Goal: Information Seeking & Learning: Learn about a topic

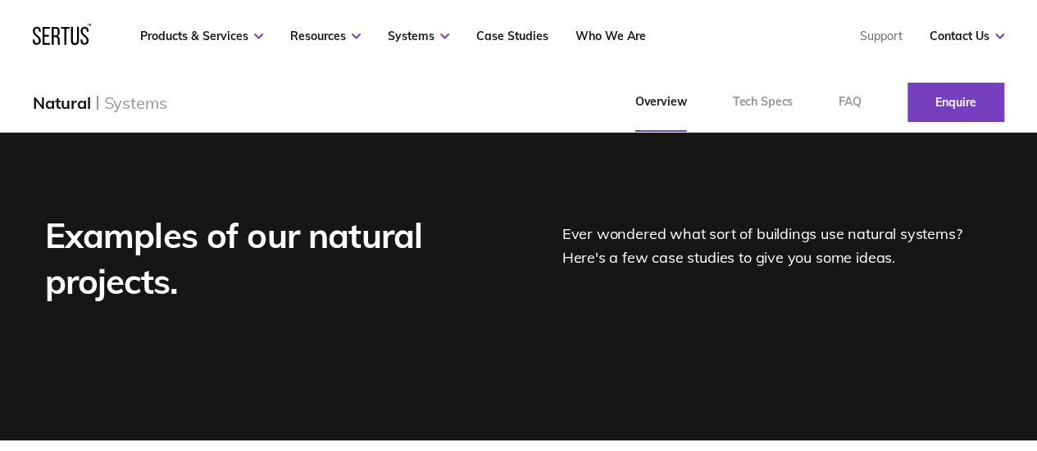
scroll to position [1721, 0]
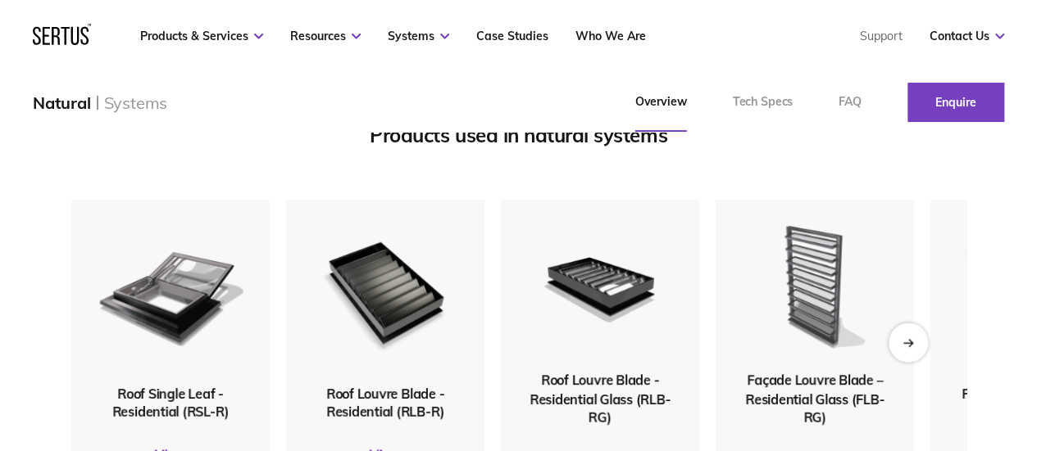
click at [810, 252] on img at bounding box center [814, 286] width 160 height 176
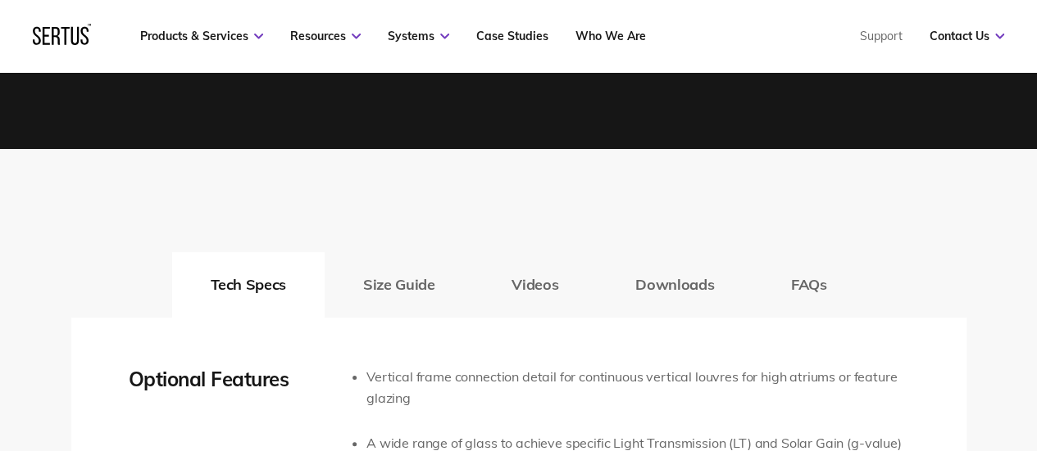
scroll to position [2704, 0]
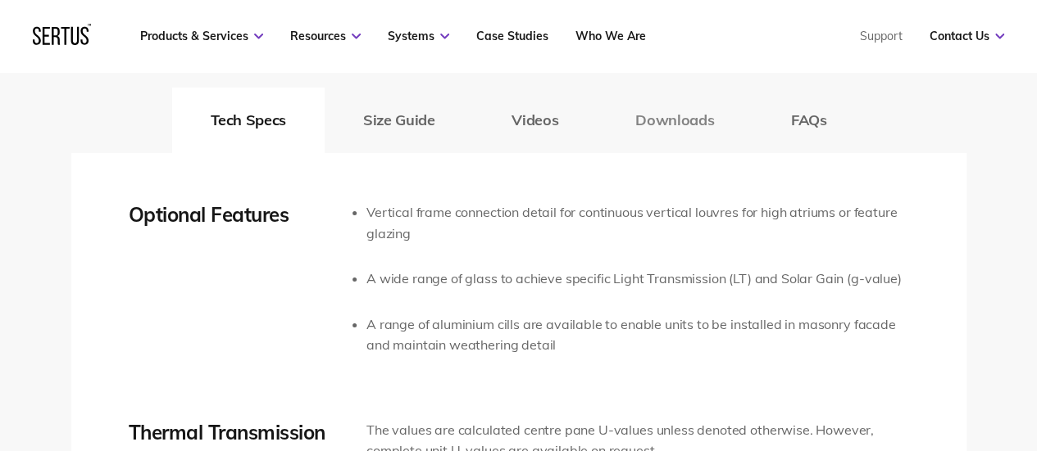
click at [712, 119] on button "Downloads" at bounding box center [675, 121] width 156 height 66
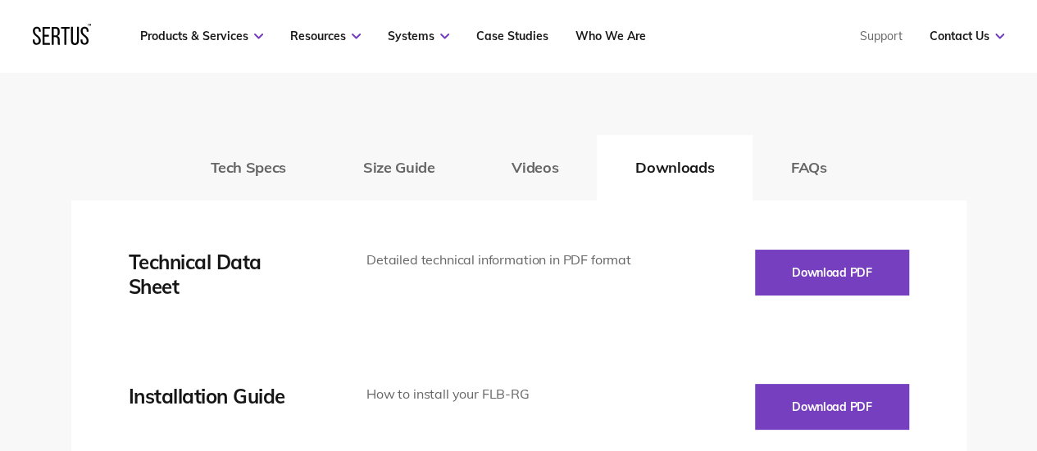
scroll to position [2622, 0]
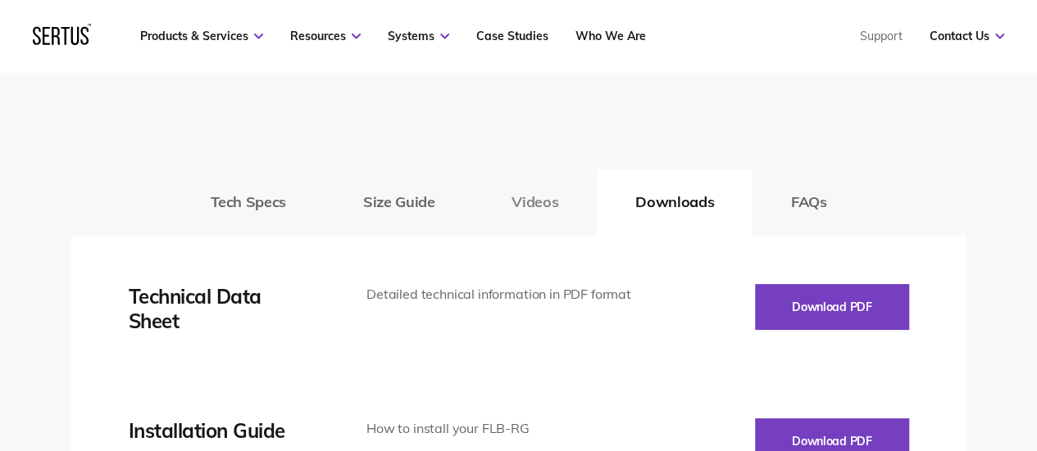
click at [529, 211] on button "Videos" at bounding box center [535, 203] width 124 height 66
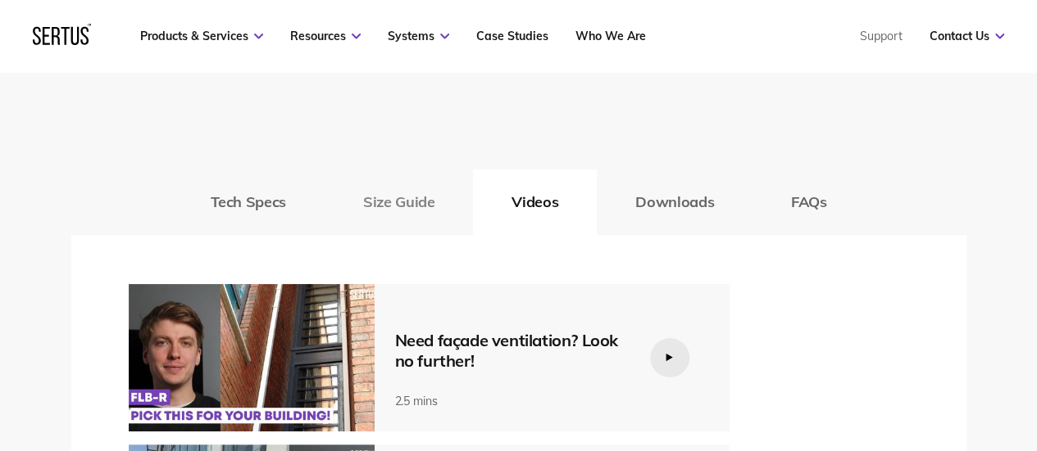
click at [395, 212] on button "Size Guide" at bounding box center [398, 203] width 148 height 66
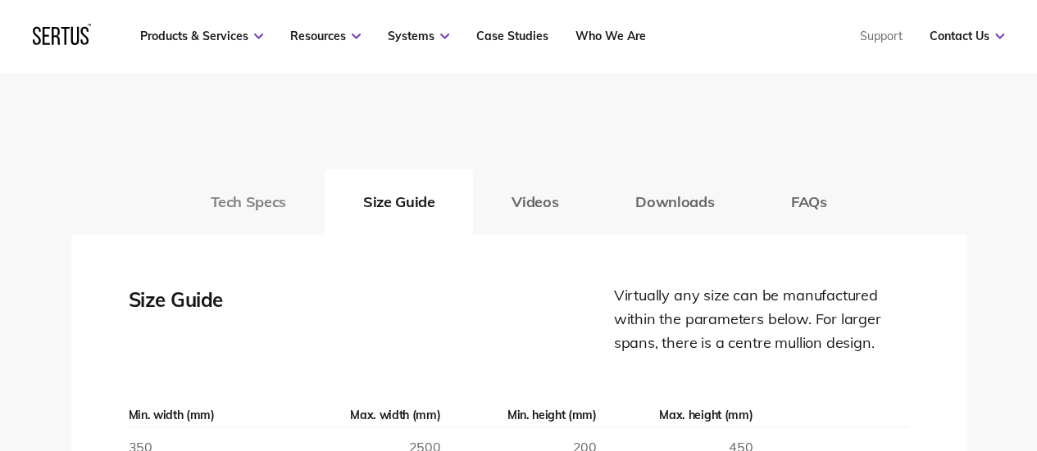
click at [272, 217] on button "Tech Specs" at bounding box center [248, 203] width 152 height 66
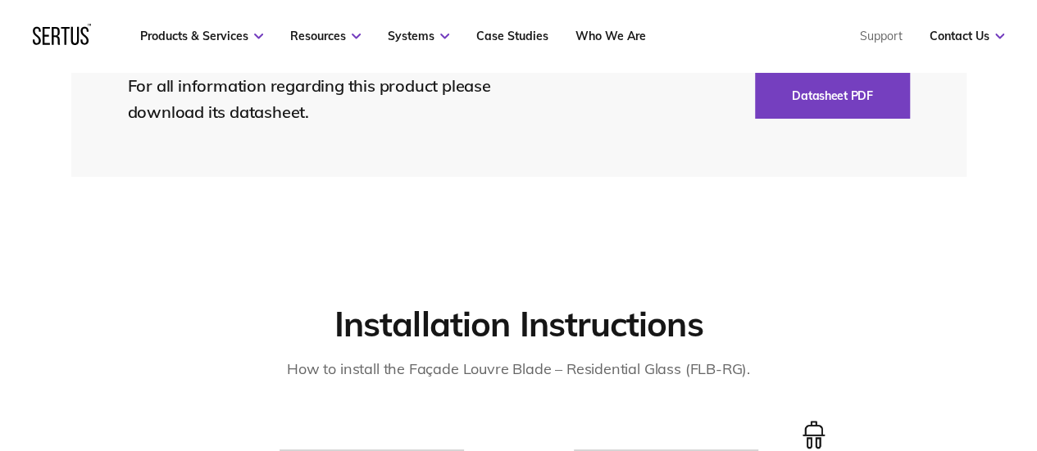
scroll to position [4015, 0]
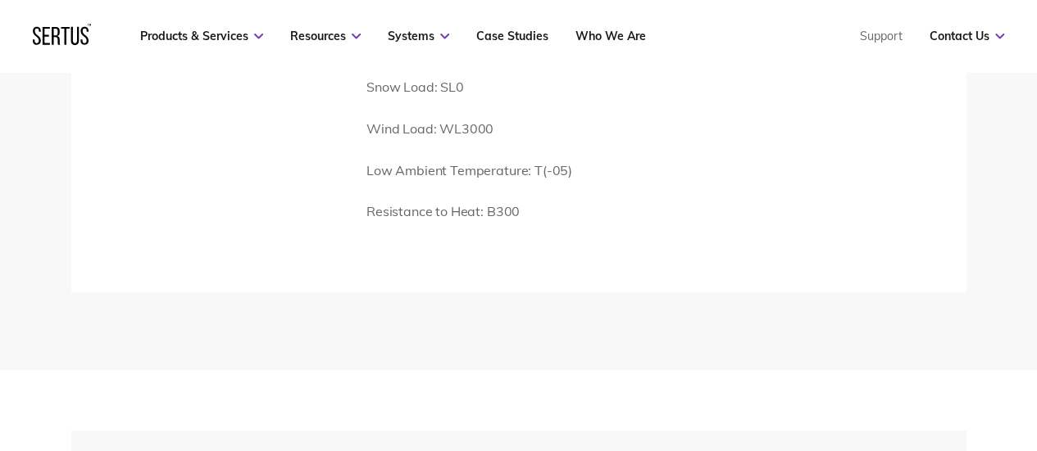
click at [483, 193] on div "Aerodynamic Area: 0.57 Reliability: R1000 Product Life Comfort Cycles: 10,000 S…" at bounding box center [474, 98] width 216 height 290
